Goal: Navigation & Orientation: Find specific page/section

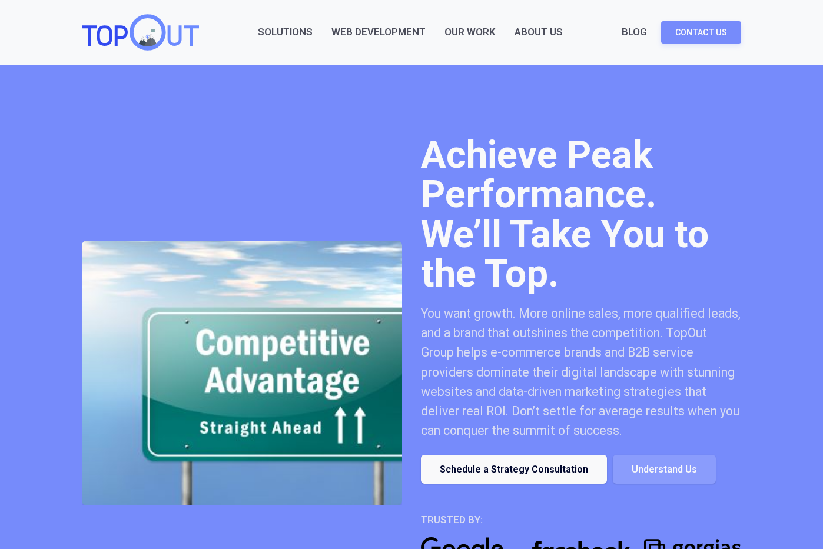
click at [474, 32] on link "Our Work" at bounding box center [469, 32] width 51 height 16
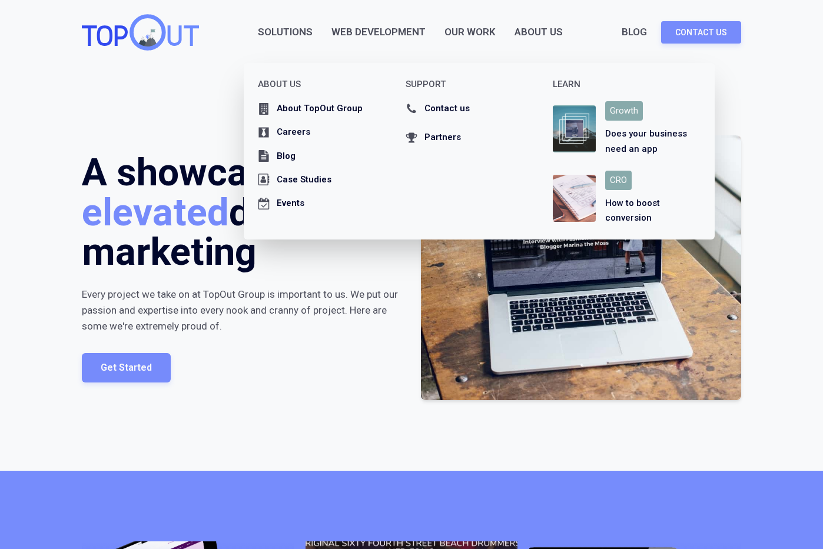
click at [545, 34] on div "About Us" at bounding box center [538, 32] width 48 height 16
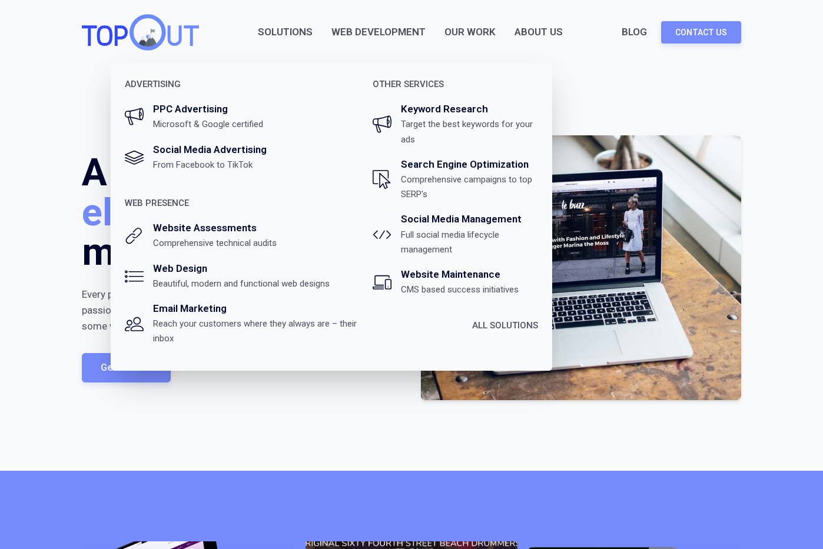
click at [275, 31] on link "Solutions" at bounding box center [285, 32] width 55 height 16
